Goal: Find specific page/section: Find specific page/section

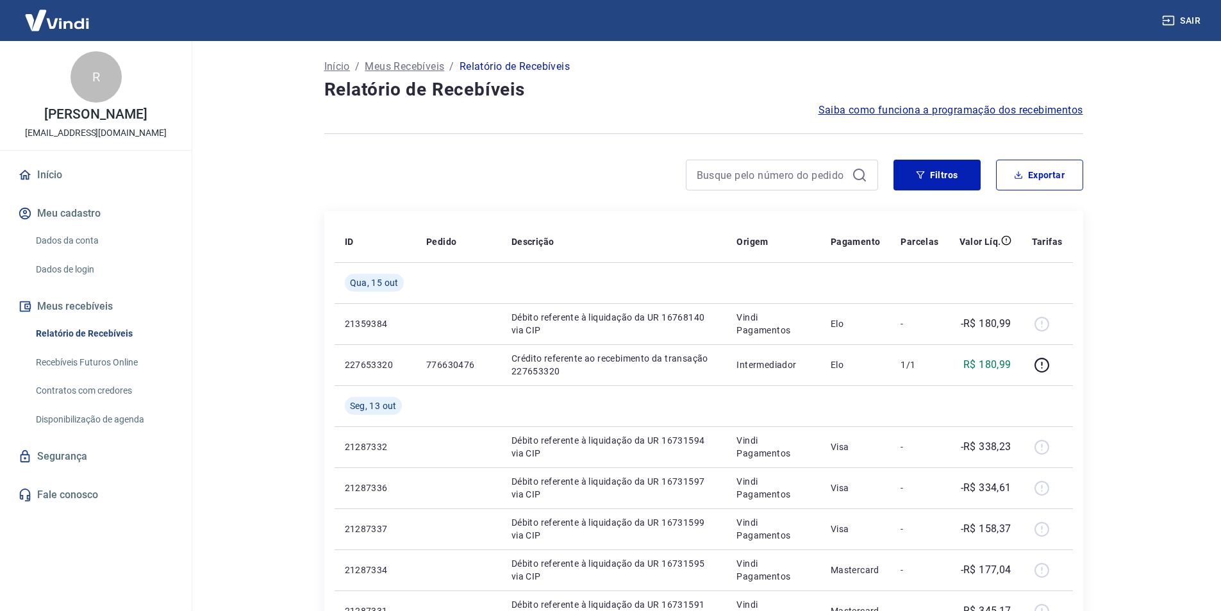
click at [68, 21] on img at bounding box center [56, 20] width 83 height 39
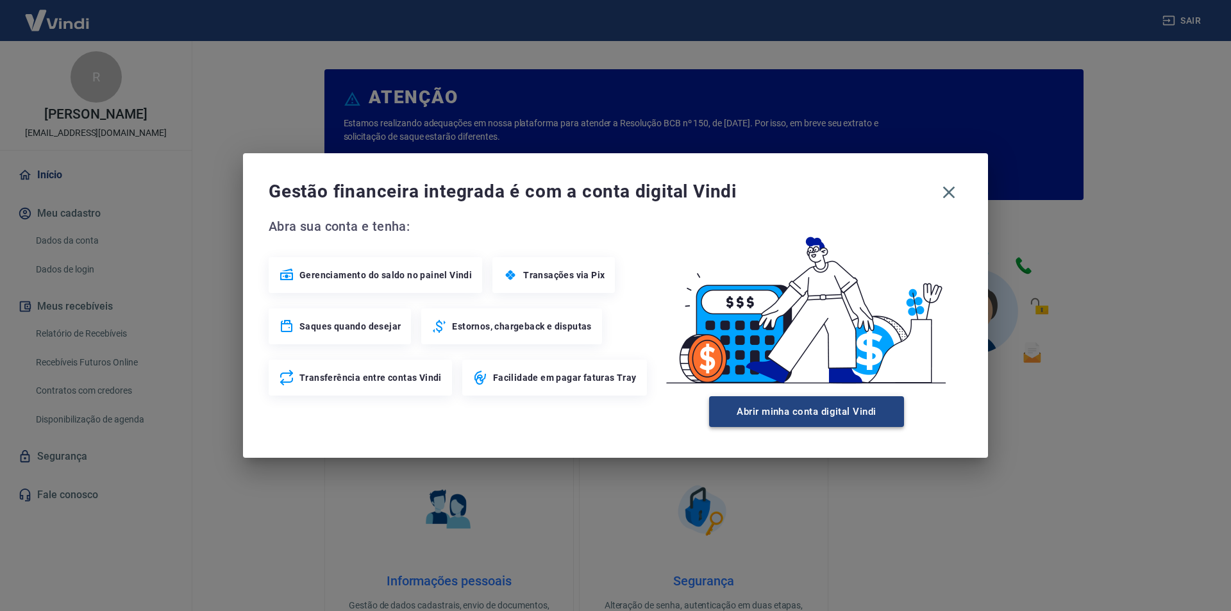
click at [862, 419] on button "Abrir minha conta digital Vindi" at bounding box center [806, 411] width 195 height 31
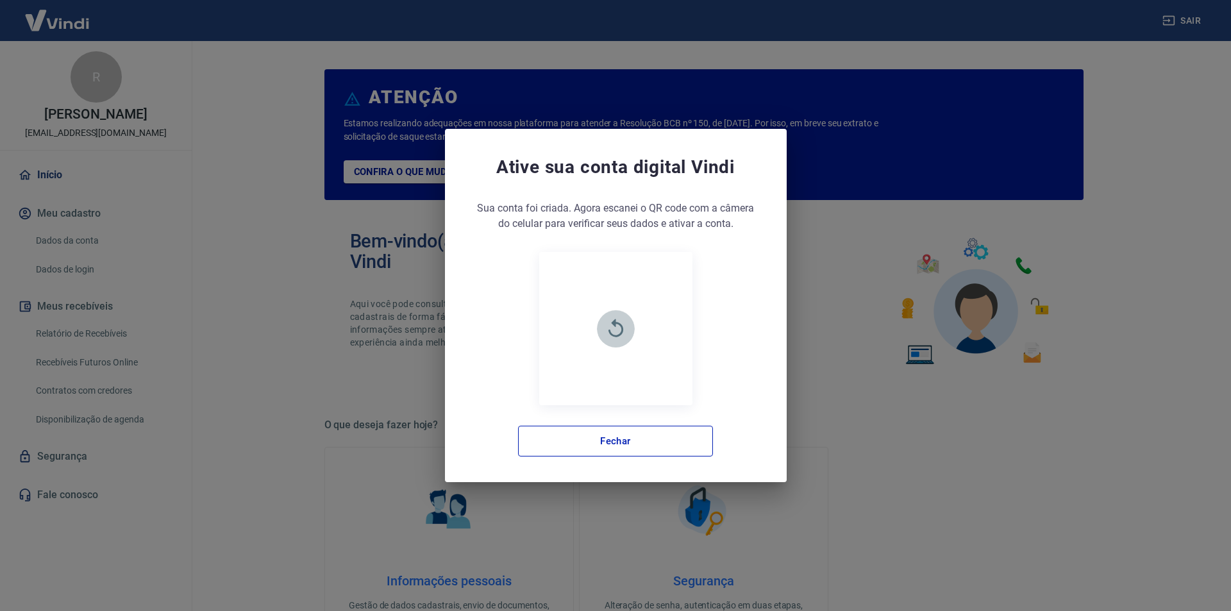
click at [607, 322] on icon "button" at bounding box center [615, 328] width 22 height 22
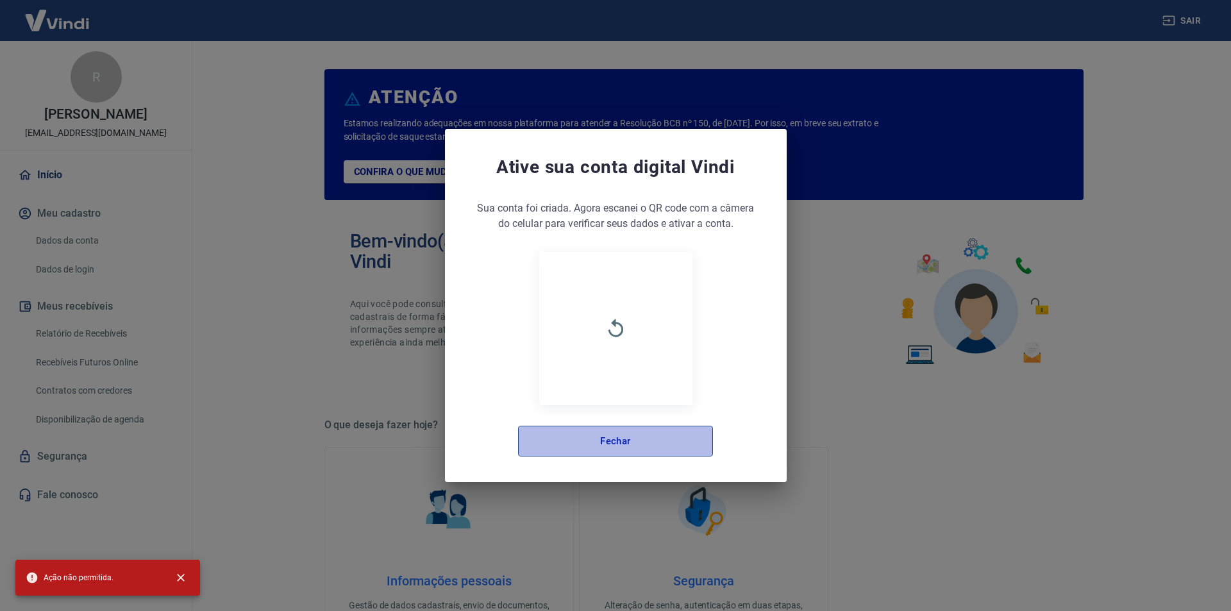
click at [628, 444] on button "Fechar" at bounding box center [615, 441] width 195 height 31
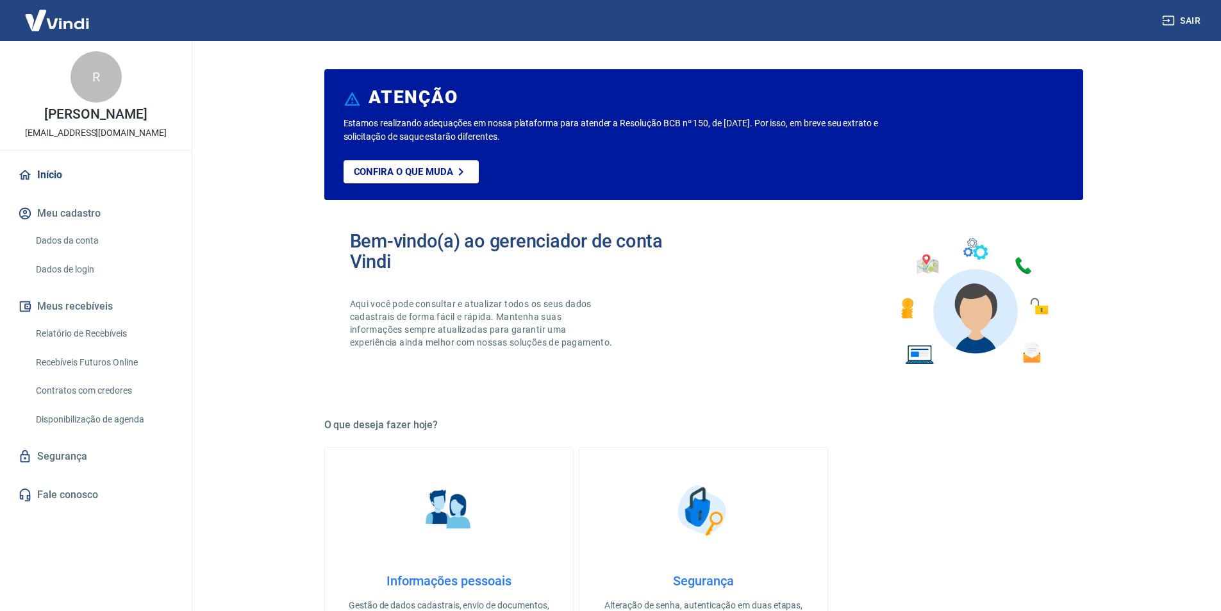
click at [60, 26] on img at bounding box center [56, 20] width 83 height 39
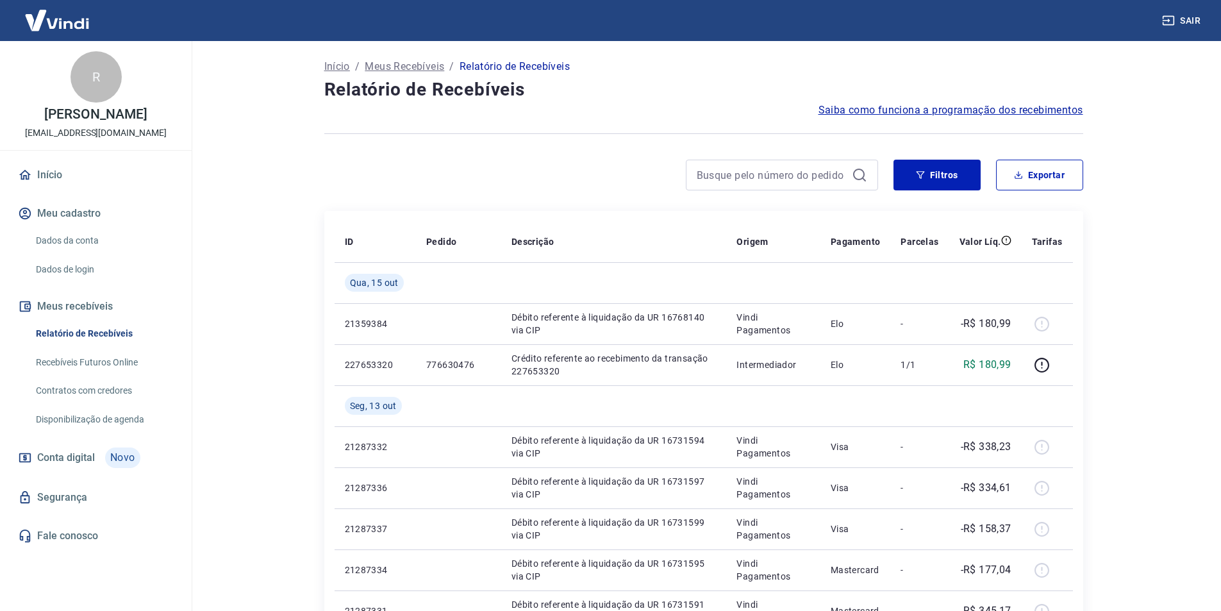
click at [74, 218] on button "Meu cadastro" at bounding box center [95, 213] width 161 height 28
